Goal: Transaction & Acquisition: Purchase product/service

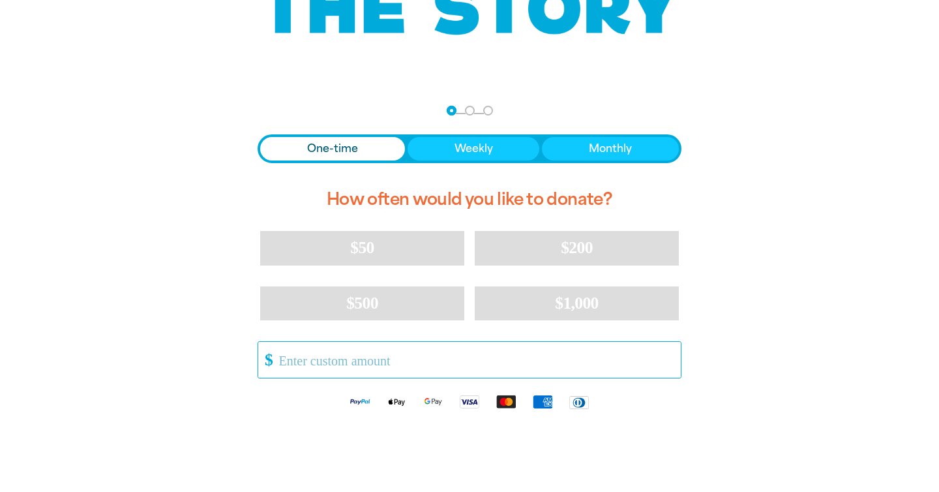
click at [352, 364] on input "Other Amount" at bounding box center [475, 360] width 411 height 36
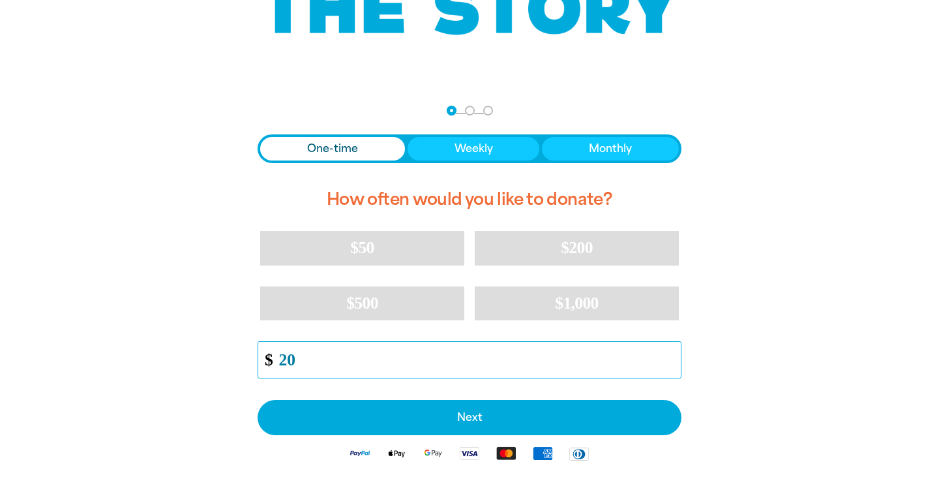
type input "20"
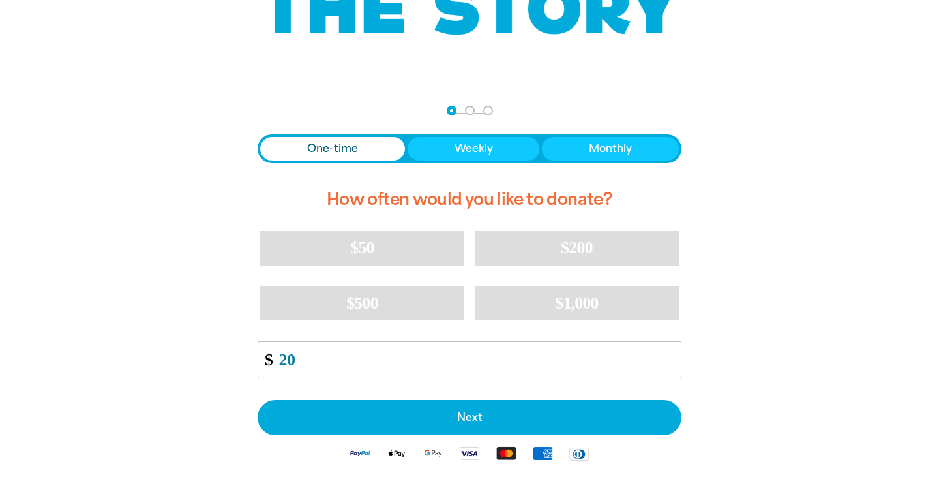
click at [217, 380] on div "arrow_back Back Step 1 Step 2 Step 3 One-time Weekly Monthly How often would yo…" at bounding box center [469, 319] width 782 height 465
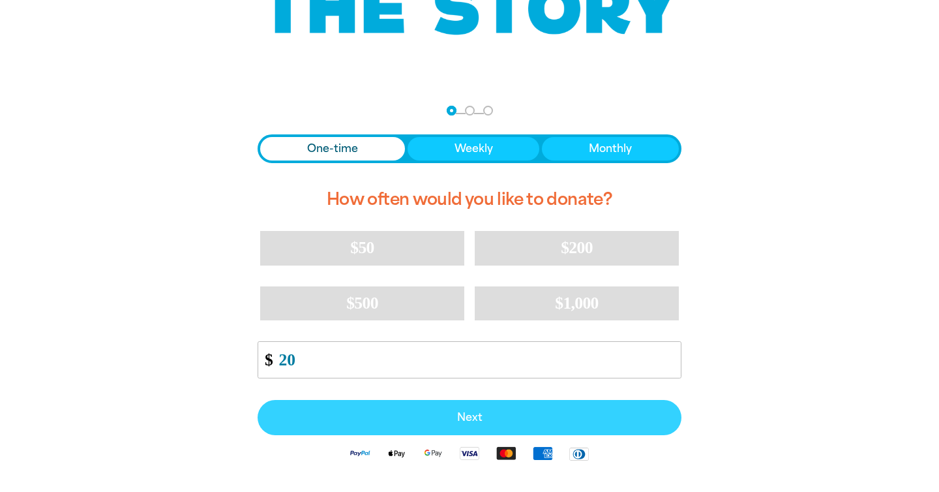
click at [396, 408] on button "Next" at bounding box center [470, 417] width 424 height 35
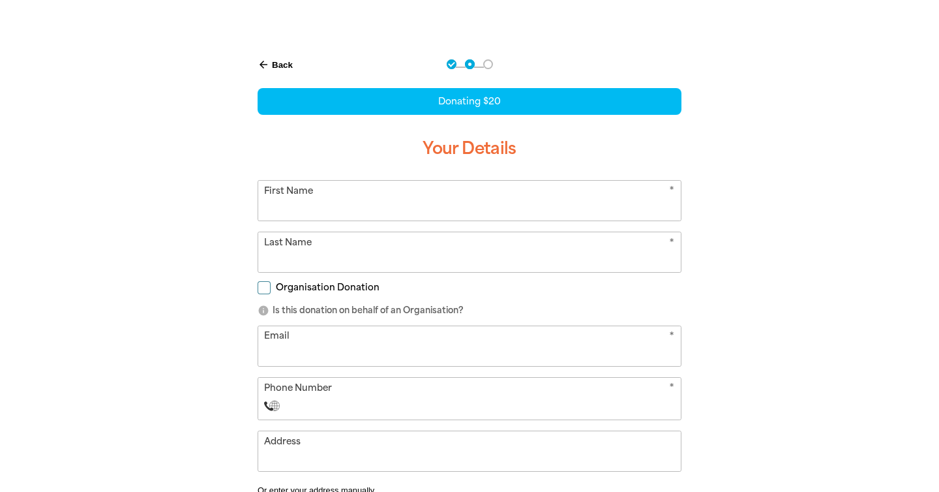
scroll to position [314, 0]
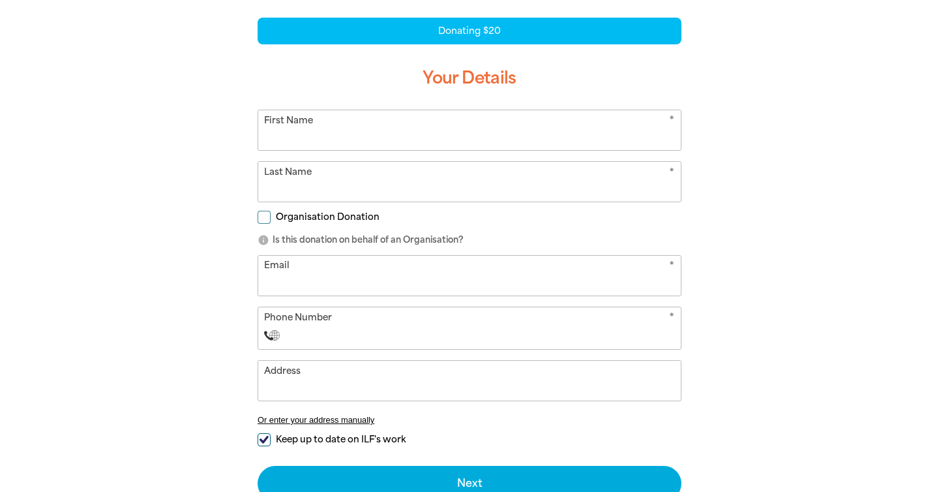
click at [333, 133] on input "First Name" at bounding box center [469, 130] width 422 height 40
type input "[PERSON_NAME]"
type input "Moodley"
type input "[PERSON_NAME][EMAIL_ADDRESS][DOMAIN_NAME]"
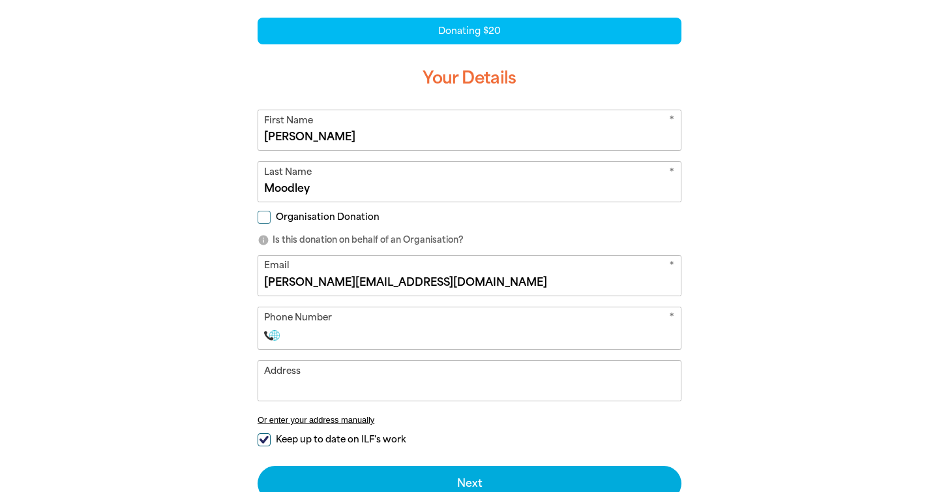
select select "AU"
type input "0421 730 854"
type input "[STREET_ADDRESS]"
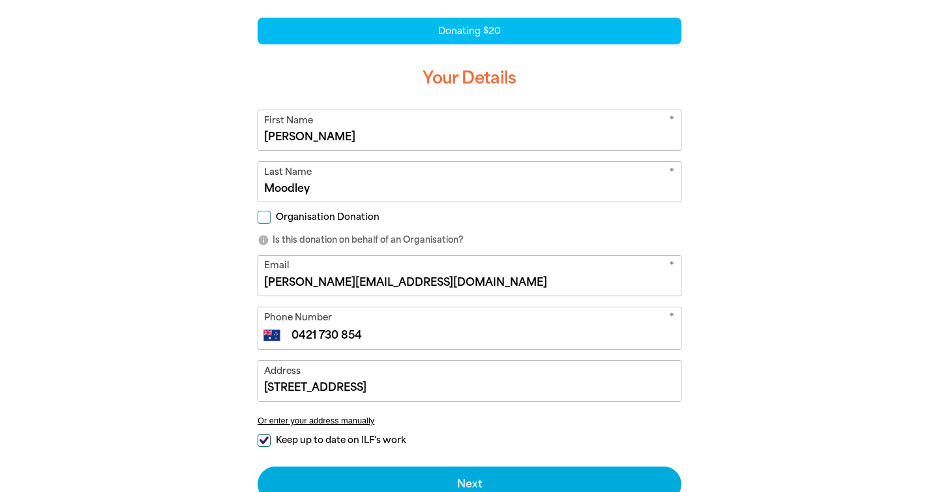
type input "0421 730 854"
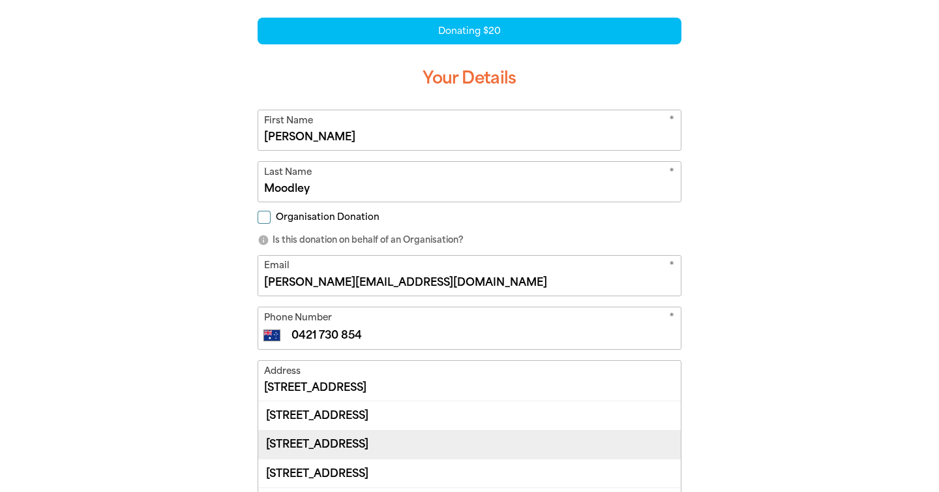
click at [473, 445] on div "[STREET_ADDRESS]" at bounding box center [469, 444] width 422 height 29
type input "[STREET_ADDRESS]"
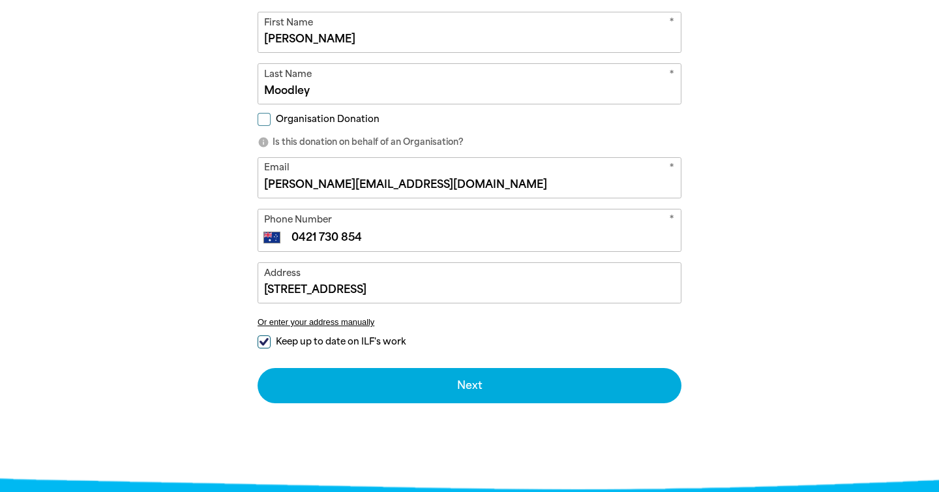
scroll to position [432, 0]
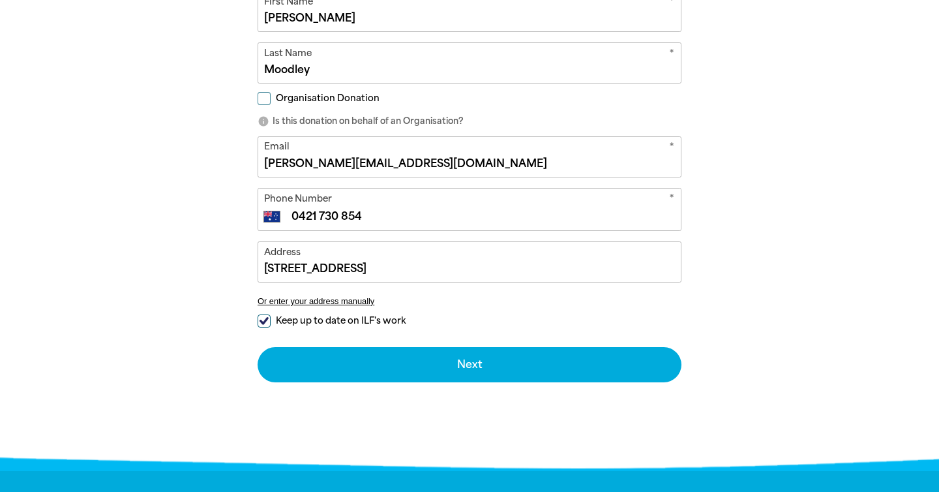
click at [263, 320] on input "Keep up to date on ILF's work" at bounding box center [264, 320] width 13 height 13
checkbox input "false"
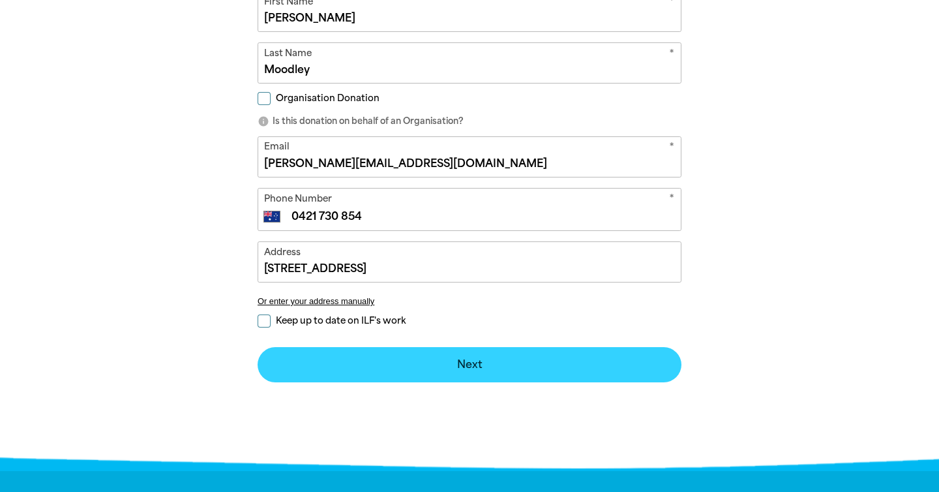
click at [462, 367] on button "Next chevron_right" at bounding box center [470, 364] width 424 height 35
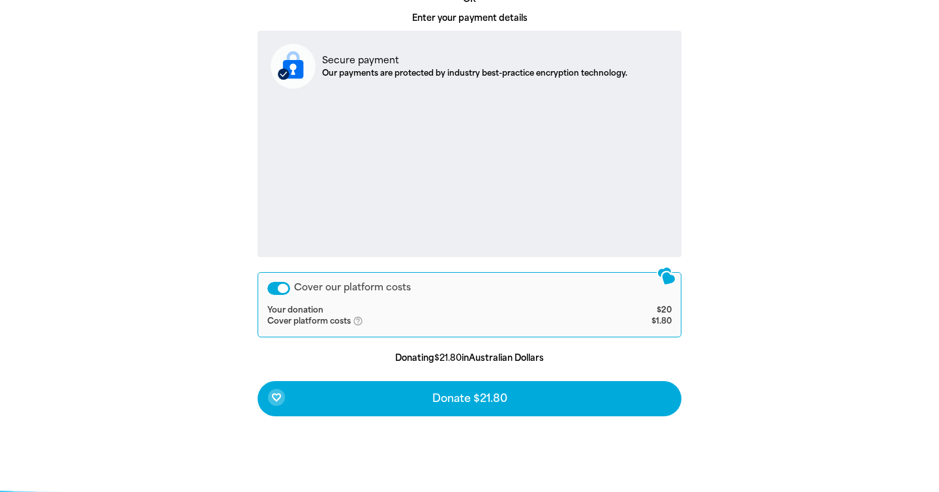
scroll to position [492, 0]
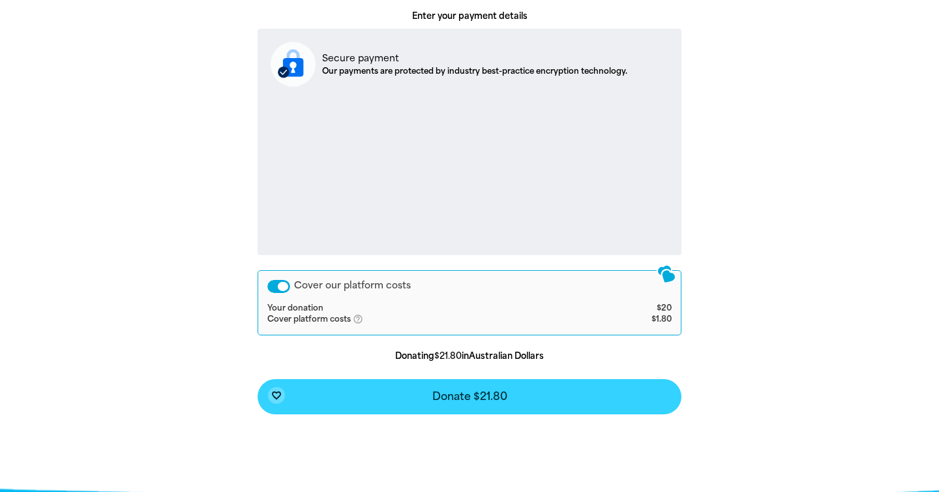
click at [486, 399] on span "Donate $21.80" at bounding box center [469, 396] width 75 height 10
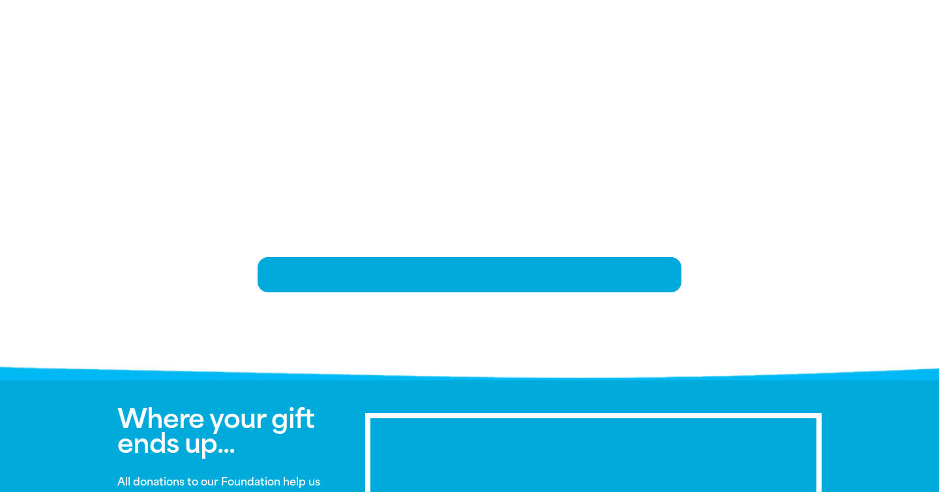
scroll to position [269, 0]
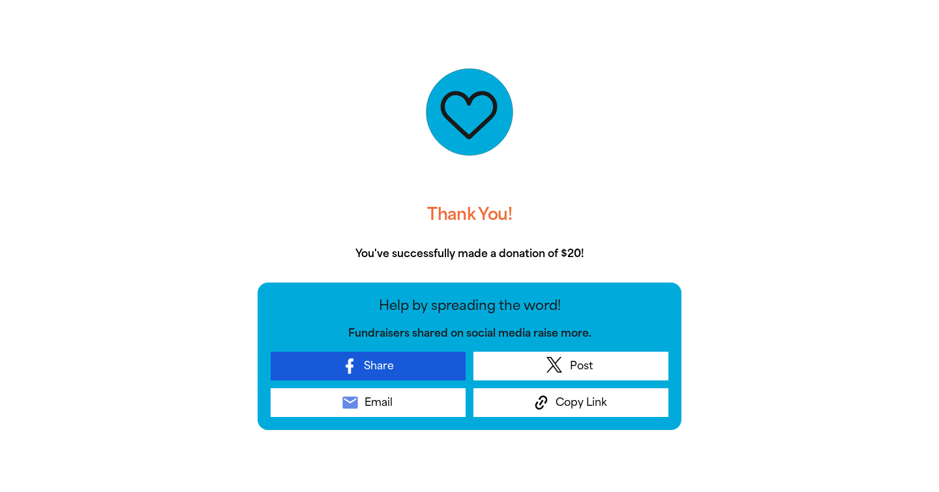
click at [419, 364] on link "Share" at bounding box center [368, 365] width 195 height 29
